Goal: Task Accomplishment & Management: Manage account settings

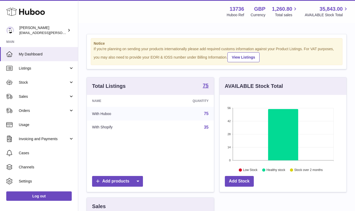
scroll to position [81, 127]
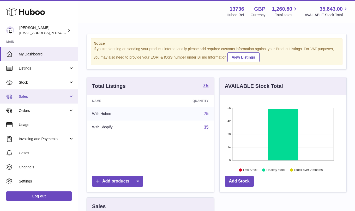
click at [46, 98] on span "Sales" at bounding box center [44, 96] width 50 height 5
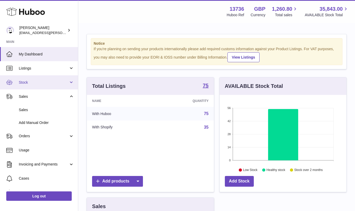
click at [55, 87] on link "Stock" at bounding box center [39, 82] width 78 height 14
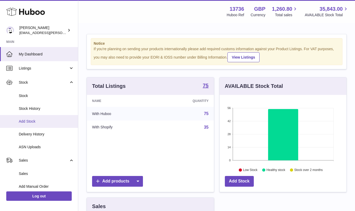
click at [47, 118] on link "Add Stock" at bounding box center [39, 121] width 78 height 13
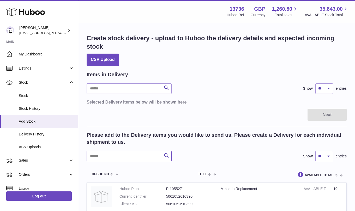
click at [122, 157] on input "text" at bounding box center [129, 156] width 85 height 10
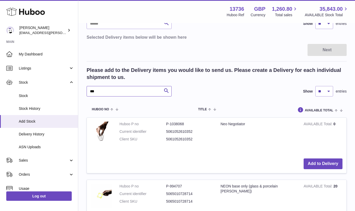
scroll to position [95, 0]
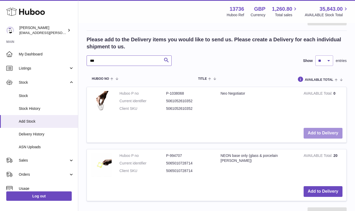
type input "***"
click at [315, 132] on button "Add to Delivery" at bounding box center [323, 133] width 39 height 11
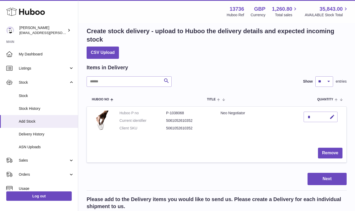
scroll to position [0, 0]
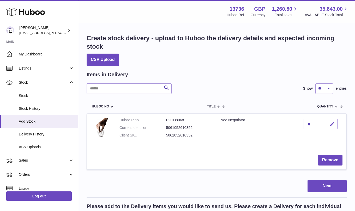
click at [333, 124] on icon "button" at bounding box center [332, 123] width 5 height 5
type input "***"
click at [334, 127] on button "submit" at bounding box center [332, 124] width 10 height 8
click at [318, 190] on button "Next" at bounding box center [327, 186] width 39 height 12
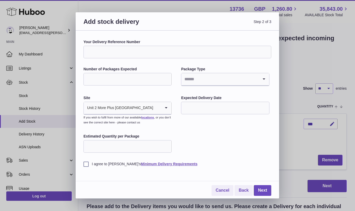
click at [135, 54] on input "Your Delivery Reference Number" at bounding box center [178, 52] width 188 height 13
type input "**********"
click at [116, 79] on input "Number of Packages Expected" at bounding box center [128, 79] width 88 height 13
type input "*"
click at [196, 80] on input "Search for option" at bounding box center [219, 79] width 77 height 12
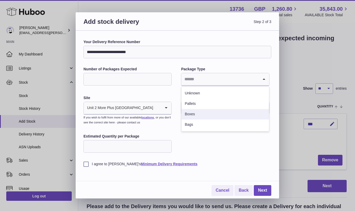
click at [200, 116] on li "Boxes" at bounding box center [225, 114] width 87 height 10
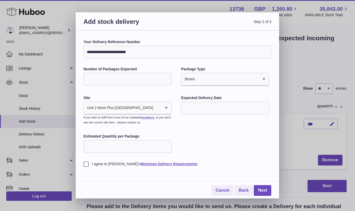
click at [190, 109] on input "text" at bounding box center [225, 108] width 88 height 13
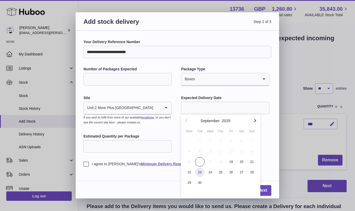
click at [200, 171] on span "23" at bounding box center [199, 171] width 9 height 9
type input "**********"
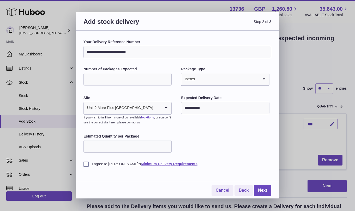
click at [126, 148] on input "Estimated Quantity per Package" at bounding box center [128, 146] width 88 height 13
type input "***"
click at [88, 164] on label "I agree to Huboo's Minimum Delivery Requirements" at bounding box center [178, 163] width 188 height 5
click at [266, 189] on link "Next" at bounding box center [262, 190] width 17 height 11
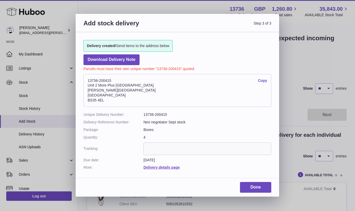
click at [263, 80] on link "Copy" at bounding box center [262, 80] width 9 height 5
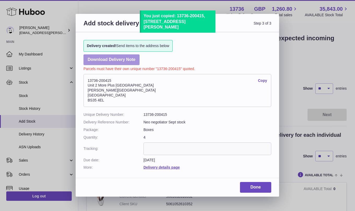
click at [128, 62] on link "Download Delivery Note" at bounding box center [112, 59] width 56 height 11
